Goal: Navigation & Orientation: Find specific page/section

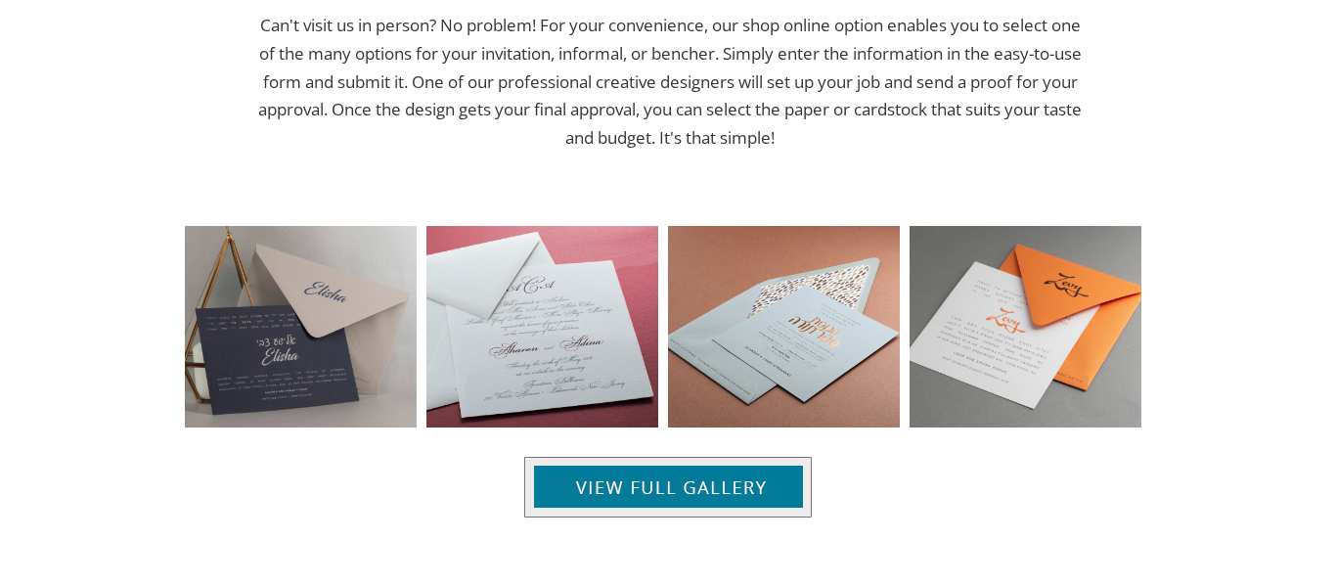
scroll to position [1672, 0]
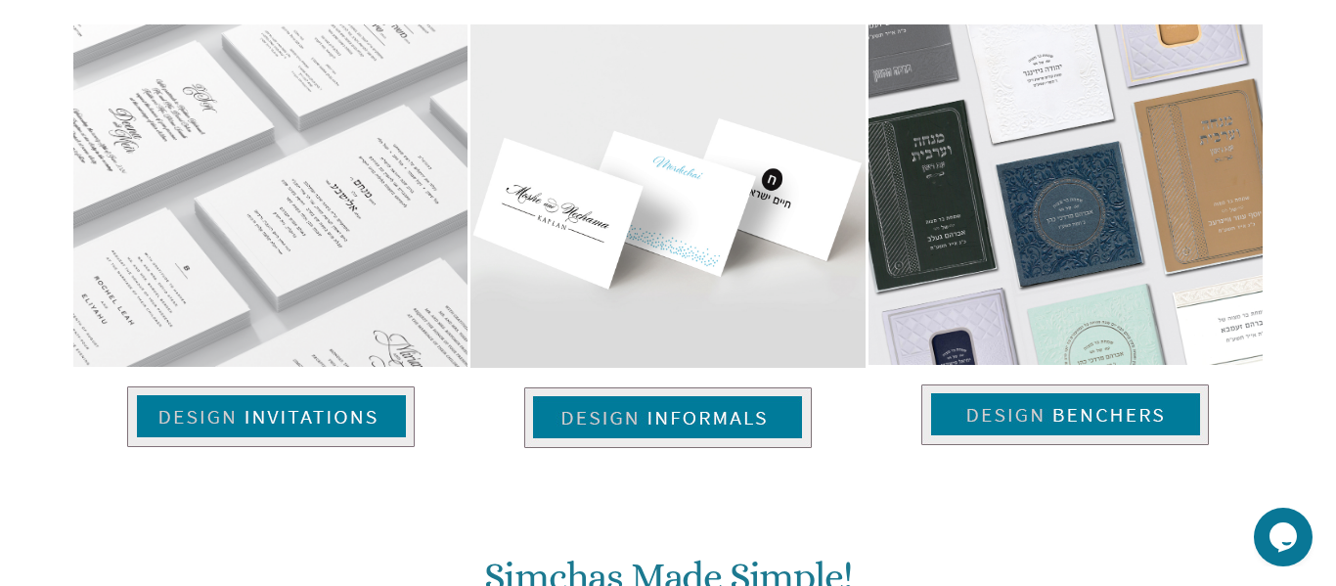
scroll to position [1354, 0]
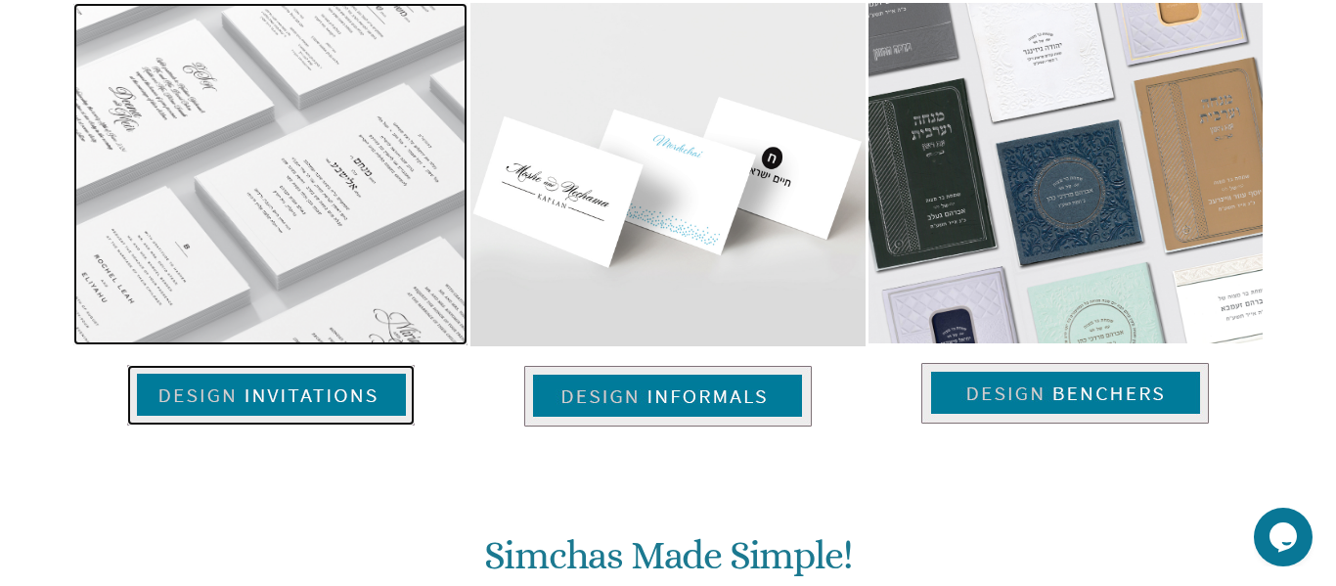
click at [349, 394] on img at bounding box center [270, 395] width 287 height 61
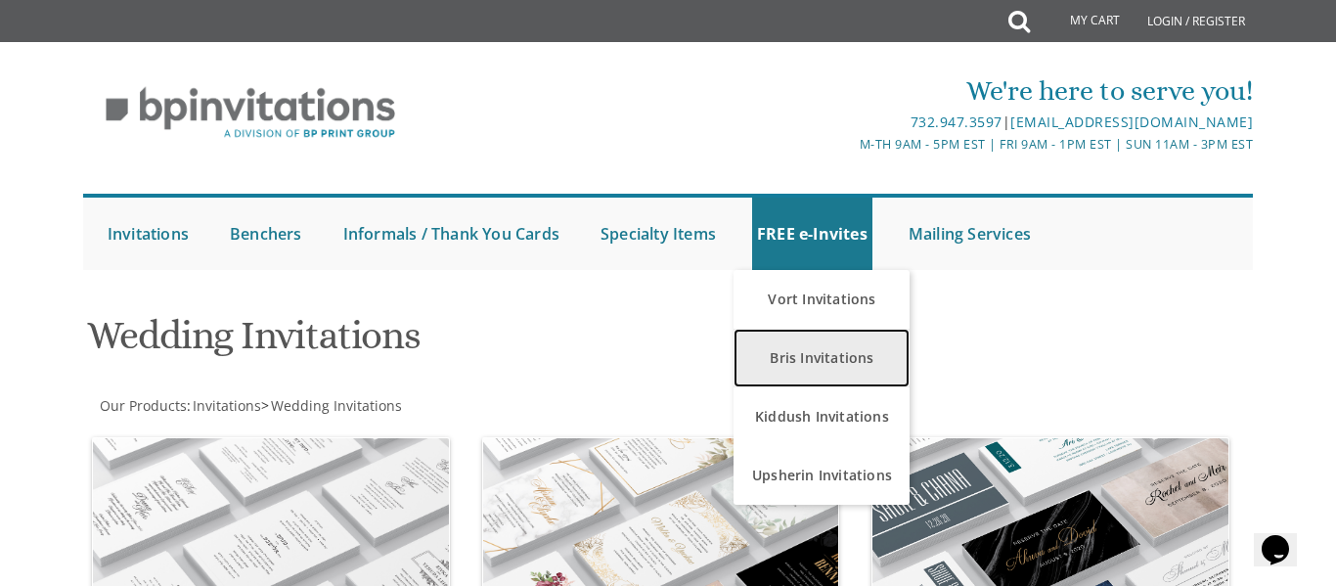
click at [841, 372] on link "Bris Invitations" at bounding box center [821, 358] width 176 height 59
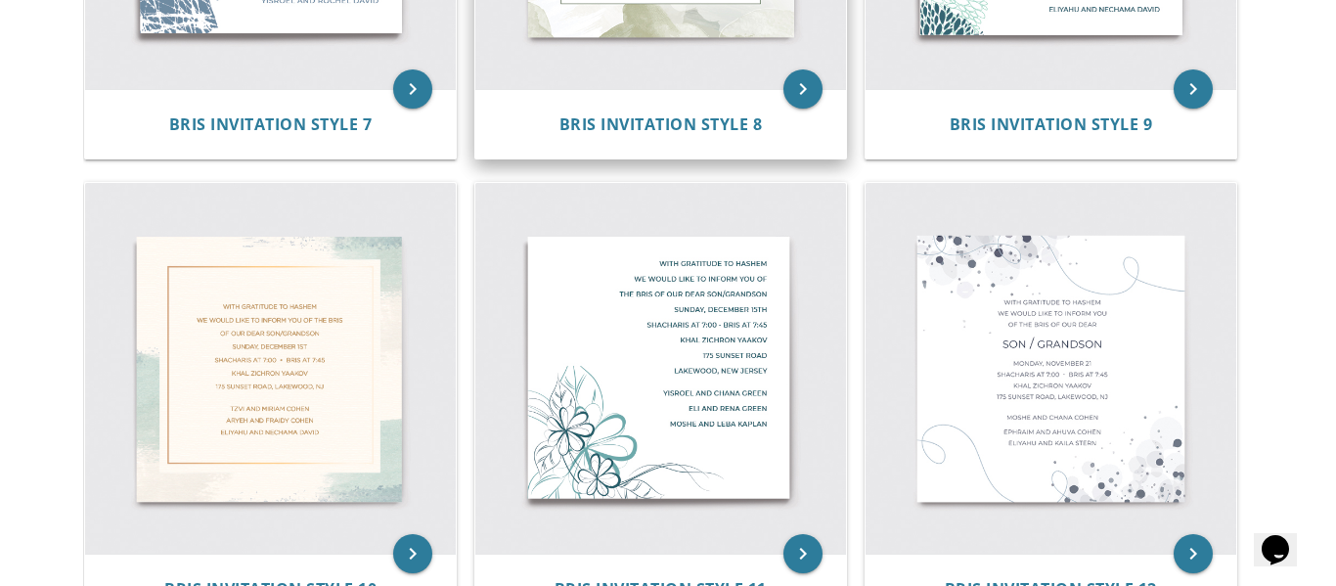
scroll to position [1643, 0]
